Goal: Task Accomplishment & Management: Manage account settings

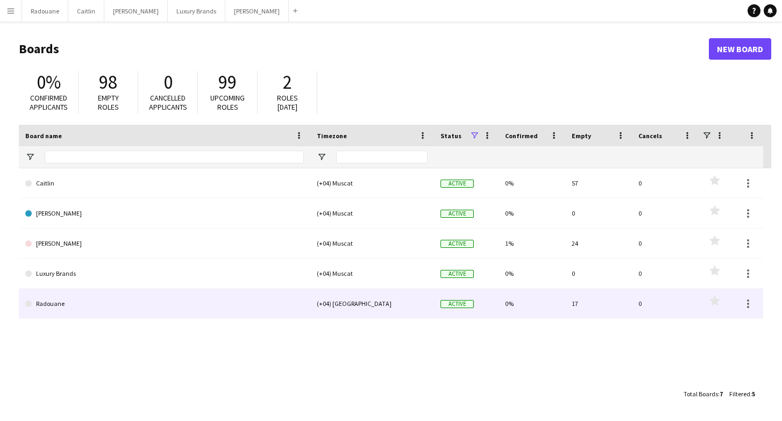
click at [220, 306] on link "Radouane" at bounding box center [164, 304] width 279 height 30
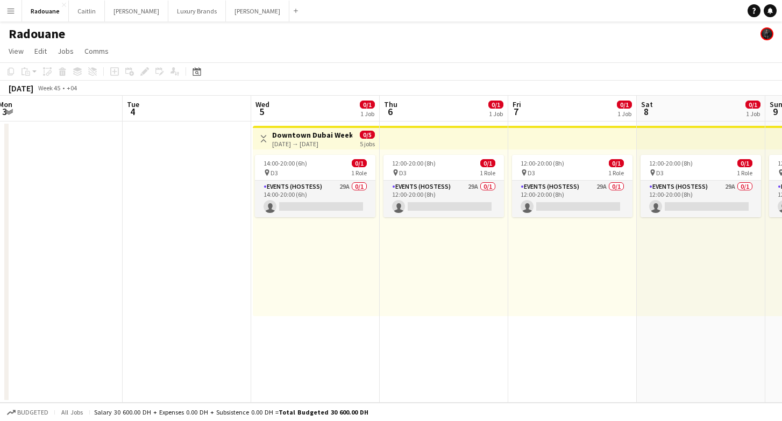
scroll to position [0, 391]
click at [226, 11] on button "[PERSON_NAME]" at bounding box center [257, 11] width 63 height 21
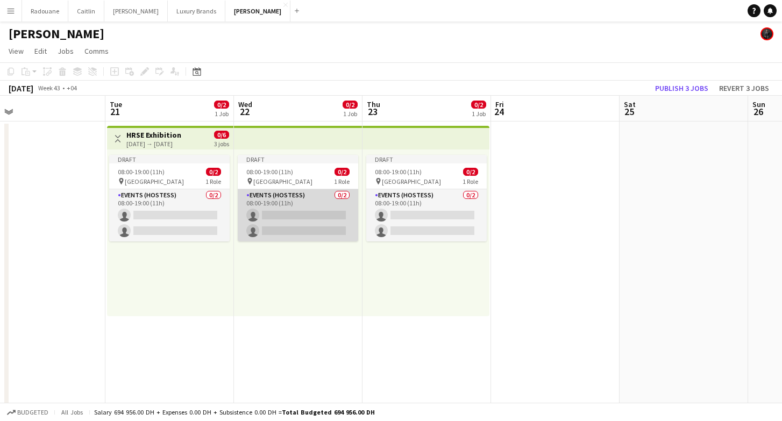
scroll to position [0, 542]
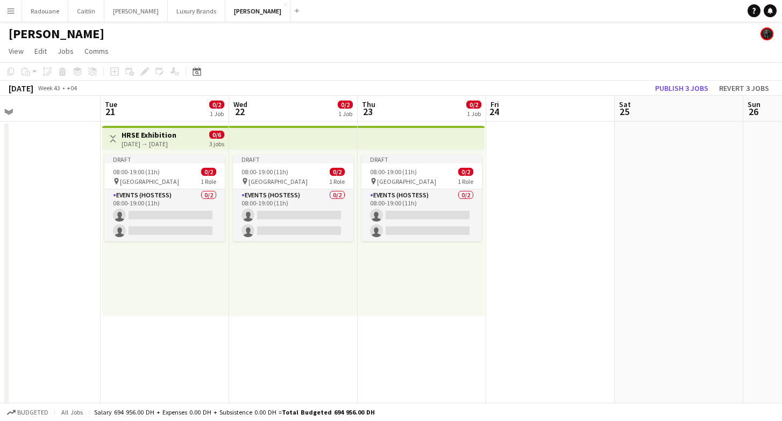
click at [164, 143] on div "[DATE] → [DATE]" at bounding box center [149, 144] width 55 height 8
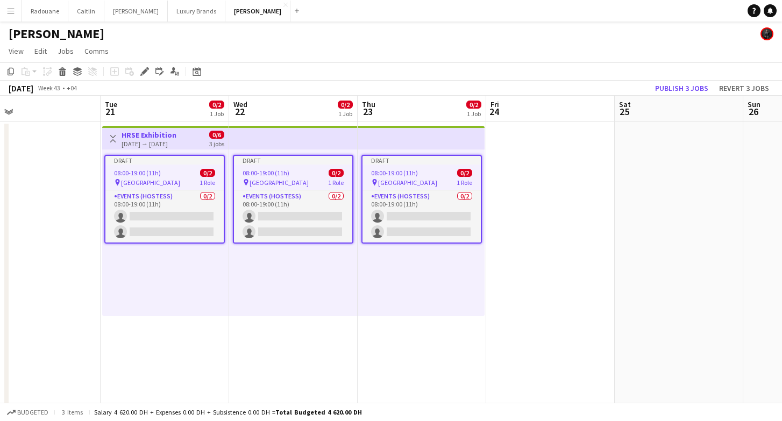
click at [65, 184] on app-date-cell at bounding box center [36, 374] width 129 height 504
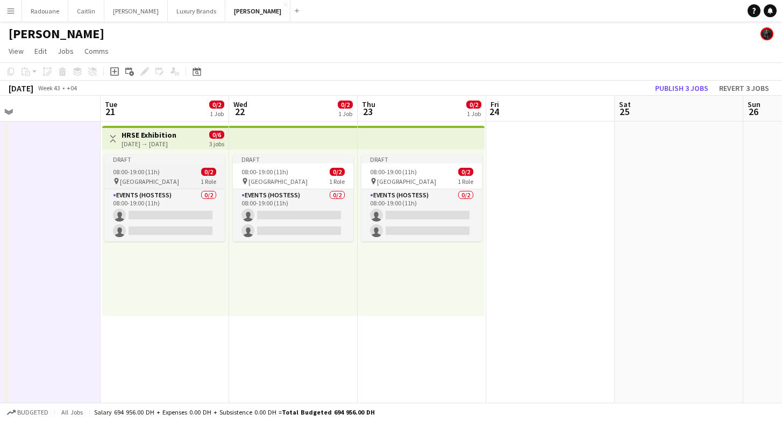
click at [140, 169] on span "08:00-19:00 (11h)" at bounding box center [136, 172] width 47 height 8
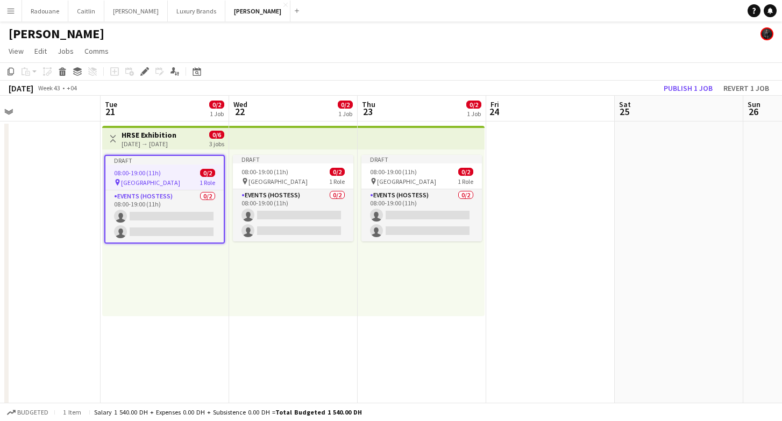
click at [159, 140] on div "[DATE] → [DATE]" at bounding box center [149, 144] width 55 height 8
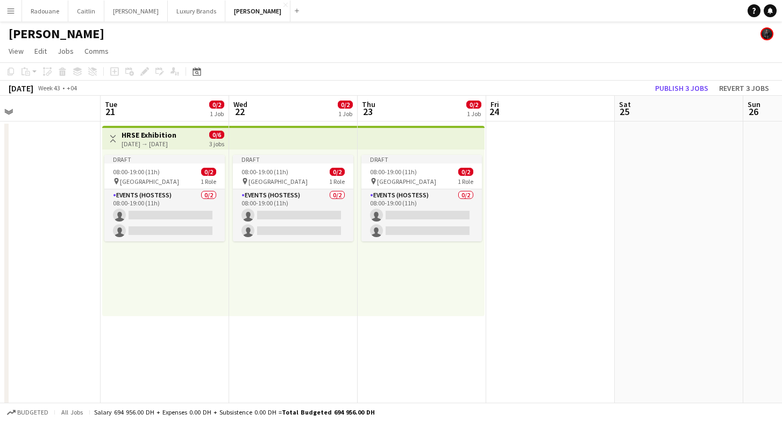
click at [159, 140] on div "[DATE] → [DATE]" at bounding box center [149, 144] width 55 height 8
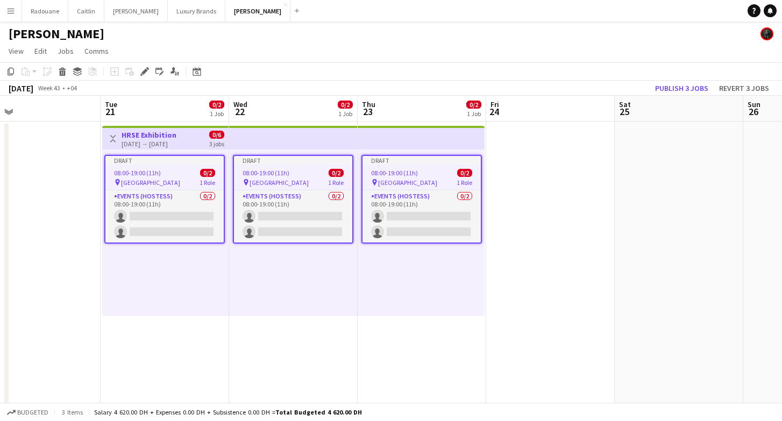
click at [159, 140] on div "[DATE] → [DATE]" at bounding box center [149, 144] width 55 height 8
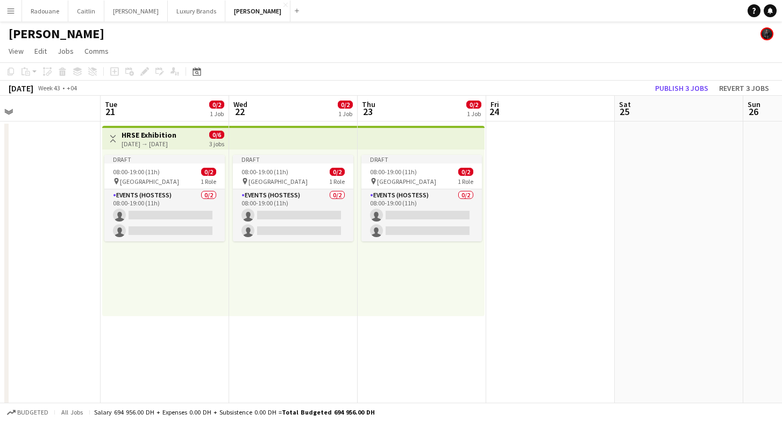
click at [159, 140] on div "[DATE] → [DATE]" at bounding box center [149, 144] width 55 height 8
click at [153, 135] on h3 "HRSE Exhibition" at bounding box center [149, 135] width 55 height 10
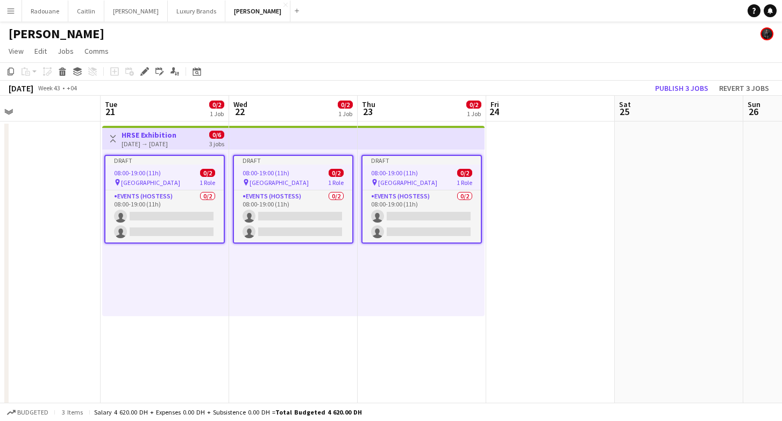
click at [153, 135] on h3 "HRSE Exhibition" at bounding box center [149, 135] width 55 height 10
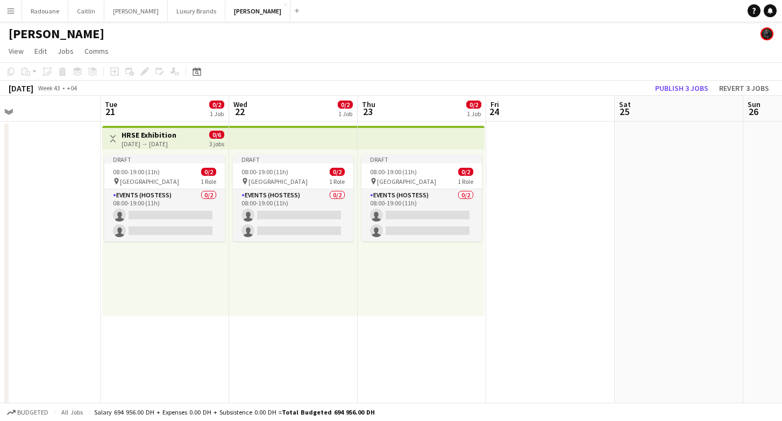
click at [154, 143] on div "[DATE] → [DATE]" at bounding box center [149, 144] width 55 height 8
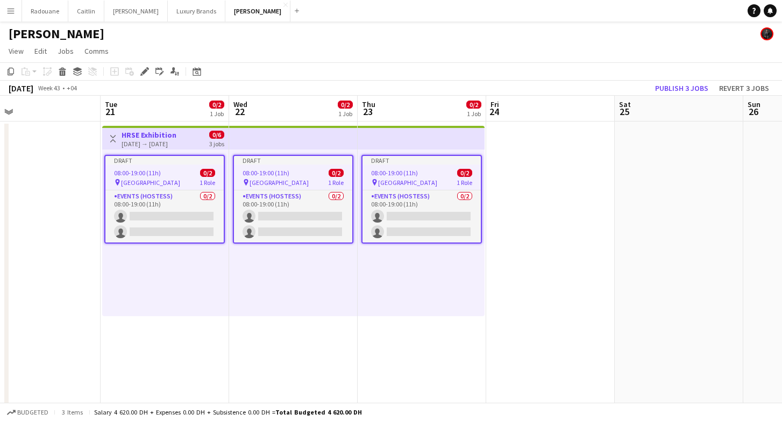
click at [154, 143] on div "[DATE] → [DATE]" at bounding box center [149, 144] width 55 height 8
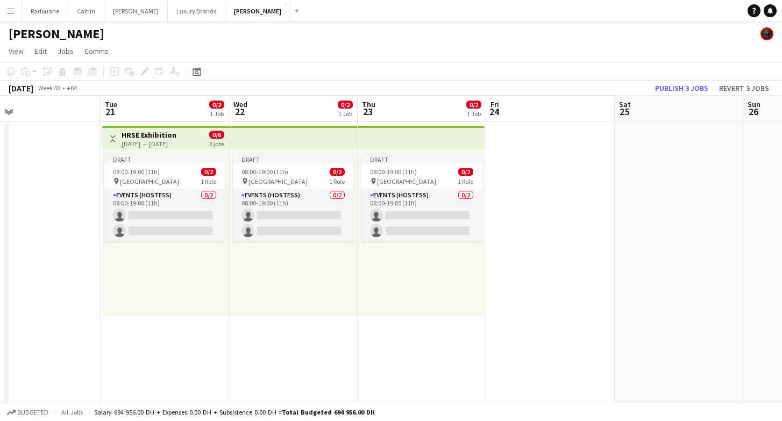
click at [155, 143] on div "[DATE] → [DATE]" at bounding box center [149, 144] width 55 height 8
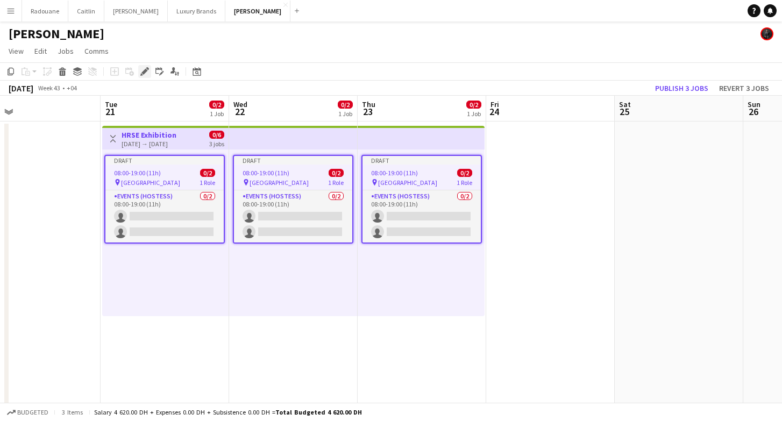
click at [141, 70] on icon "Edit" at bounding box center [144, 71] width 9 height 9
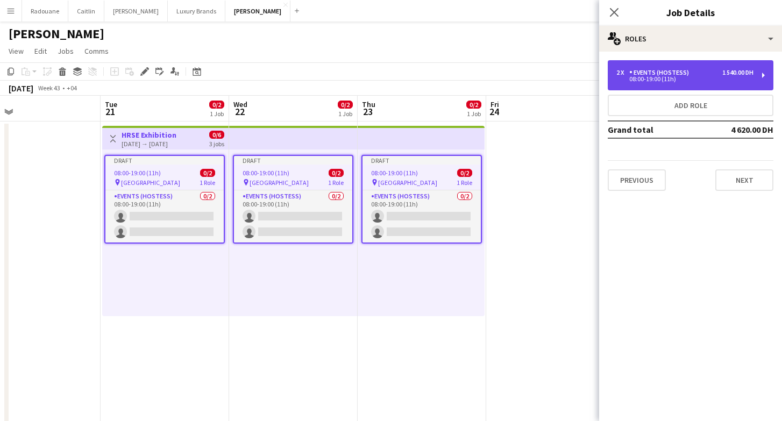
click at [699, 80] on div "08:00-19:00 (11h)" at bounding box center [685, 78] width 137 height 5
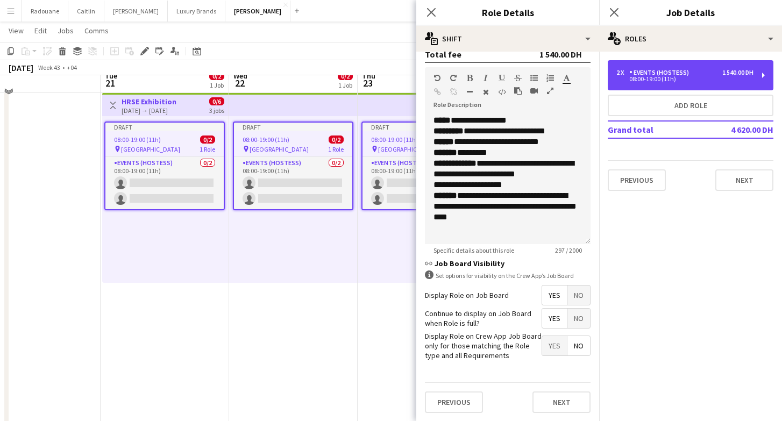
scroll to position [33, 0]
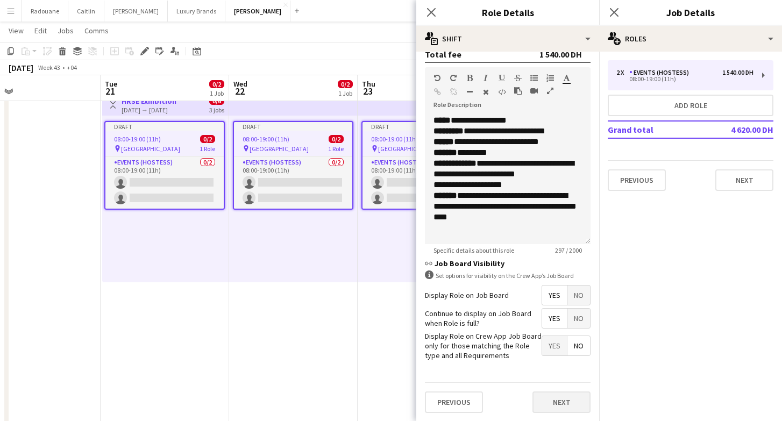
click at [545, 406] on button "Next" at bounding box center [562, 403] width 58 height 22
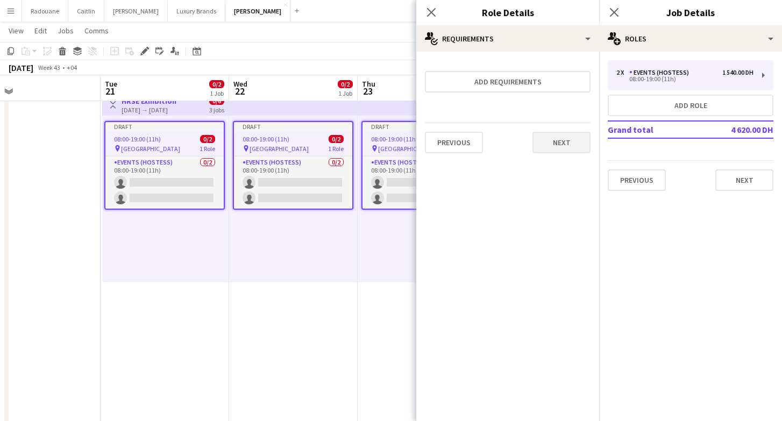
click at [546, 142] on button "Next" at bounding box center [562, 143] width 58 height 22
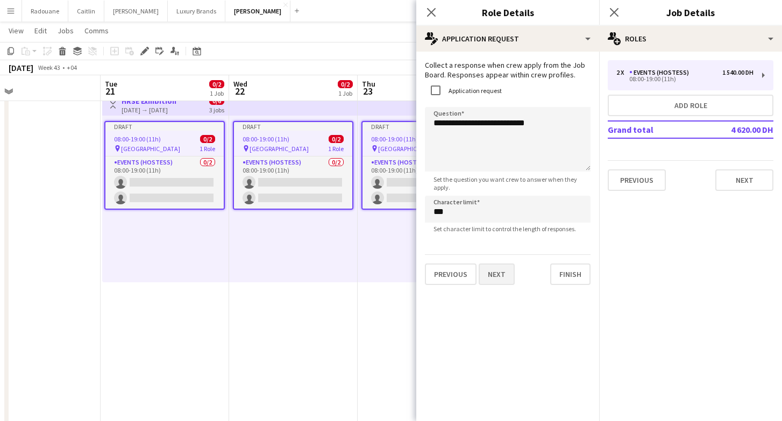
click at [506, 280] on button "Next" at bounding box center [497, 275] width 36 height 22
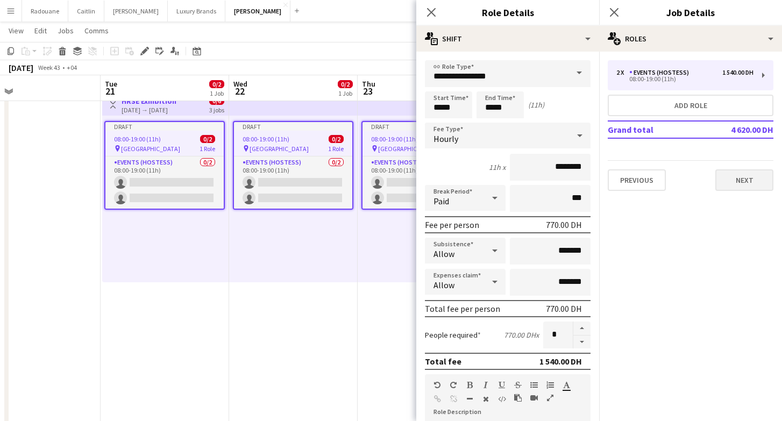
click at [729, 182] on button "Next" at bounding box center [745, 181] width 58 height 22
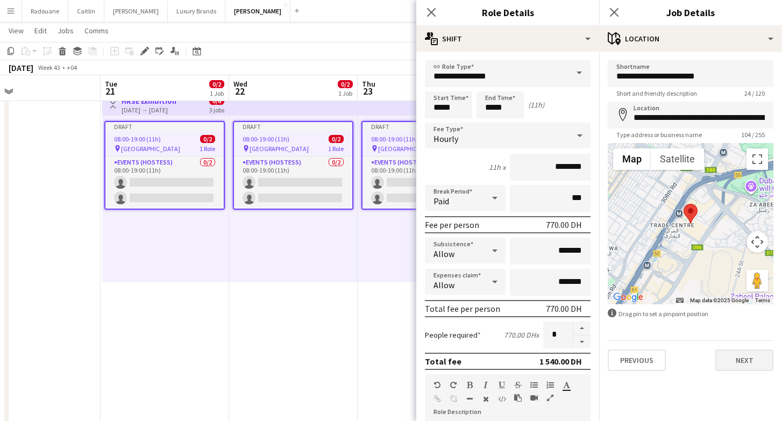
click at [744, 360] on button "Next" at bounding box center [745, 361] width 58 height 22
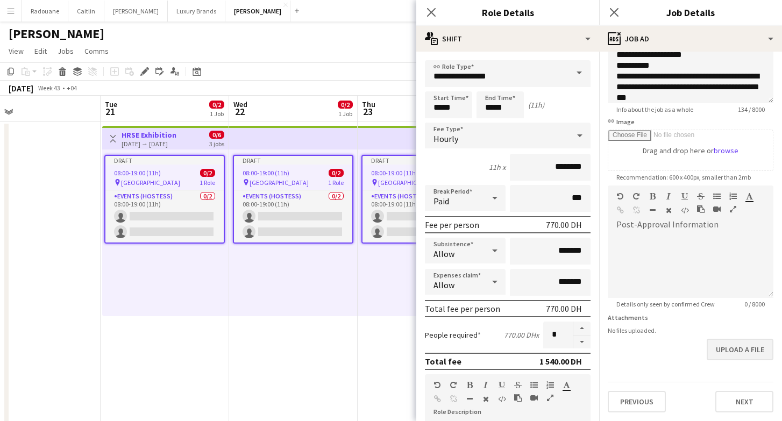
scroll to position [111, 0]
click at [735, 404] on button "Next" at bounding box center [745, 402] width 58 height 22
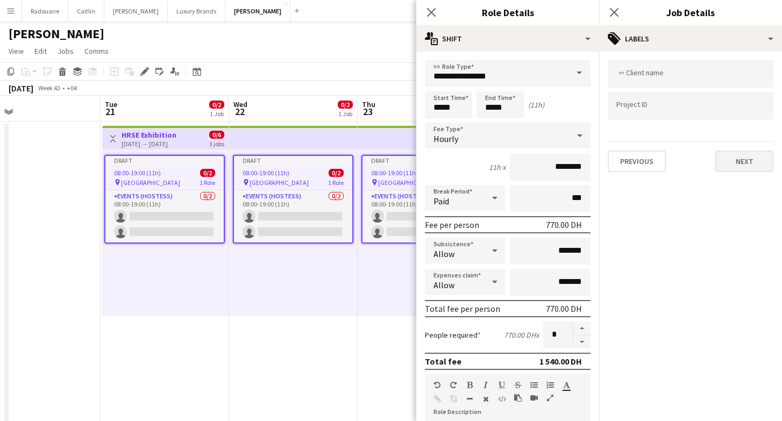
click at [732, 164] on button "Next" at bounding box center [745, 162] width 58 height 22
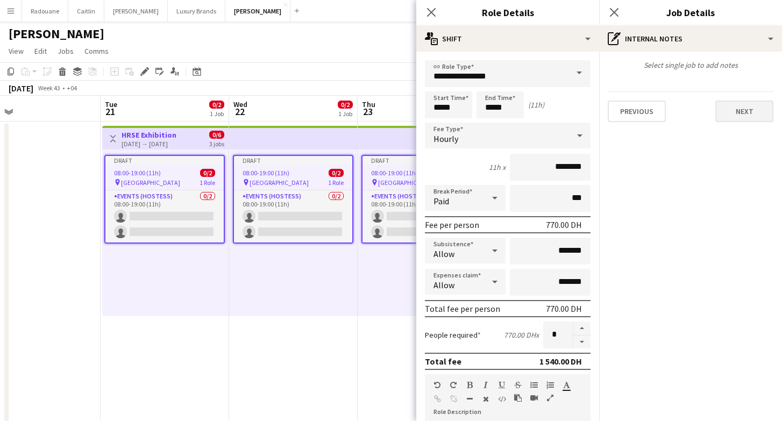
click at [742, 111] on button "Next" at bounding box center [745, 112] width 58 height 22
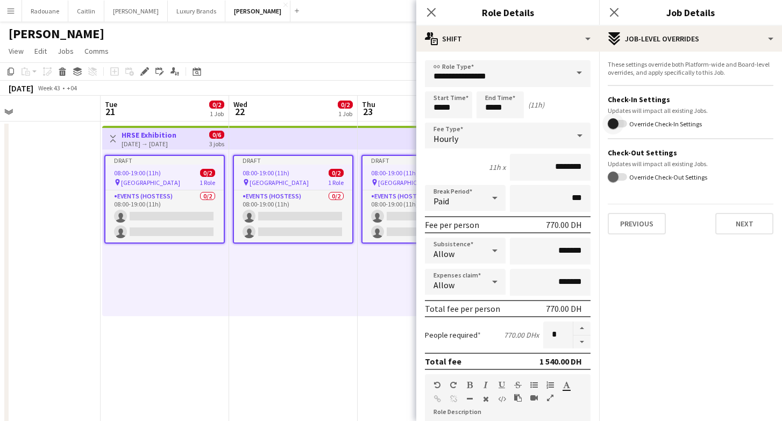
click at [622, 124] on span "button" at bounding box center [614, 124] width 22 height 22
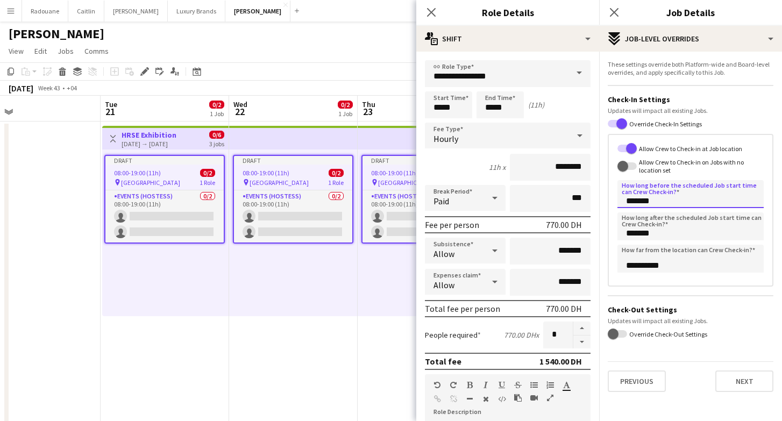
click at [652, 199] on input "*******" at bounding box center [691, 194] width 146 height 28
click at [636, 203] on input "*******" at bounding box center [691, 194] width 146 height 28
click at [632, 151] on span "button" at bounding box center [631, 148] width 11 height 11
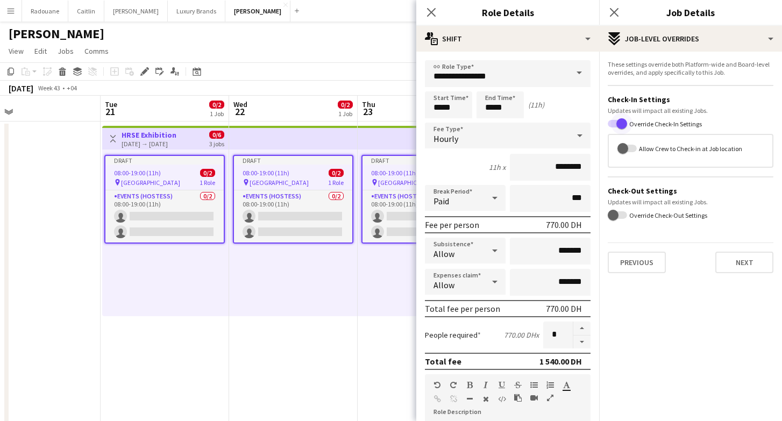
click at [619, 123] on span "button" at bounding box center [622, 123] width 11 height 11
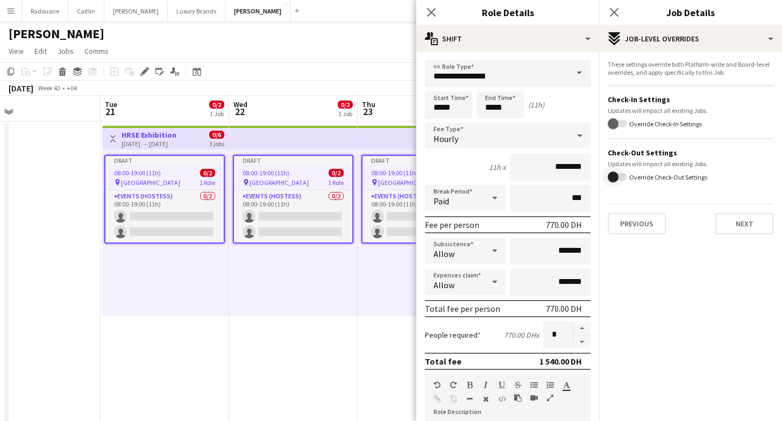
click at [622, 174] on span "button" at bounding box center [614, 177] width 22 height 22
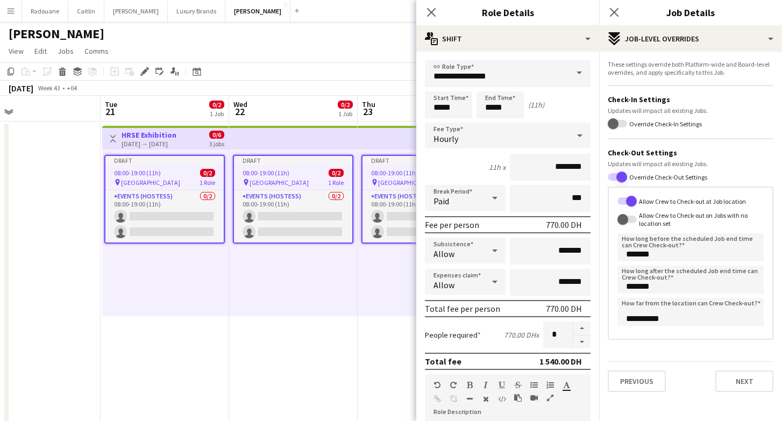
click at [622, 174] on span "button" at bounding box center [622, 177] width 11 height 11
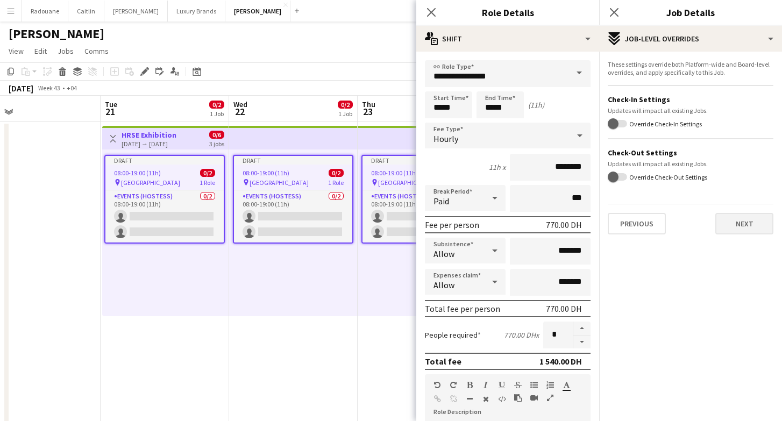
click at [756, 229] on button "Next" at bounding box center [745, 224] width 58 height 22
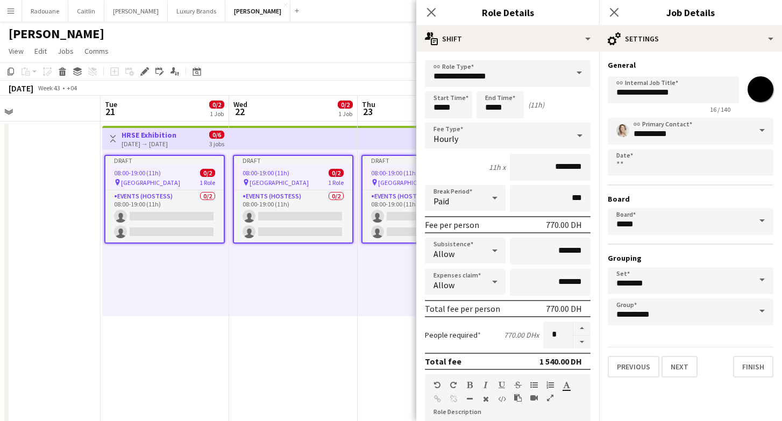
type input "*******"
click at [761, 371] on button "Finish" at bounding box center [753, 367] width 40 height 22
